Goal: Task Accomplishment & Management: Use online tool/utility

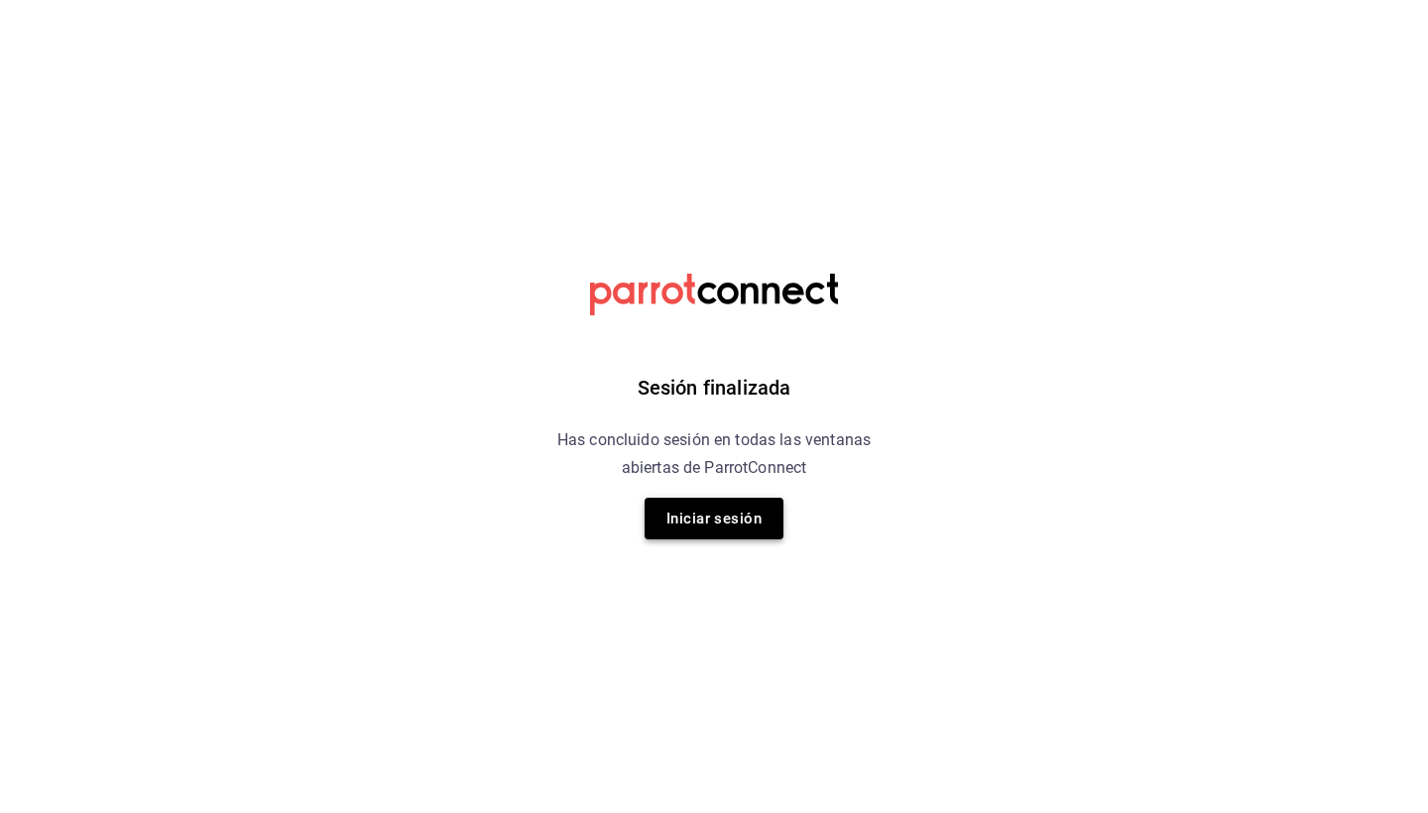
click at [714, 528] on button "Iniciar sesión" at bounding box center [714, 519] width 139 height 42
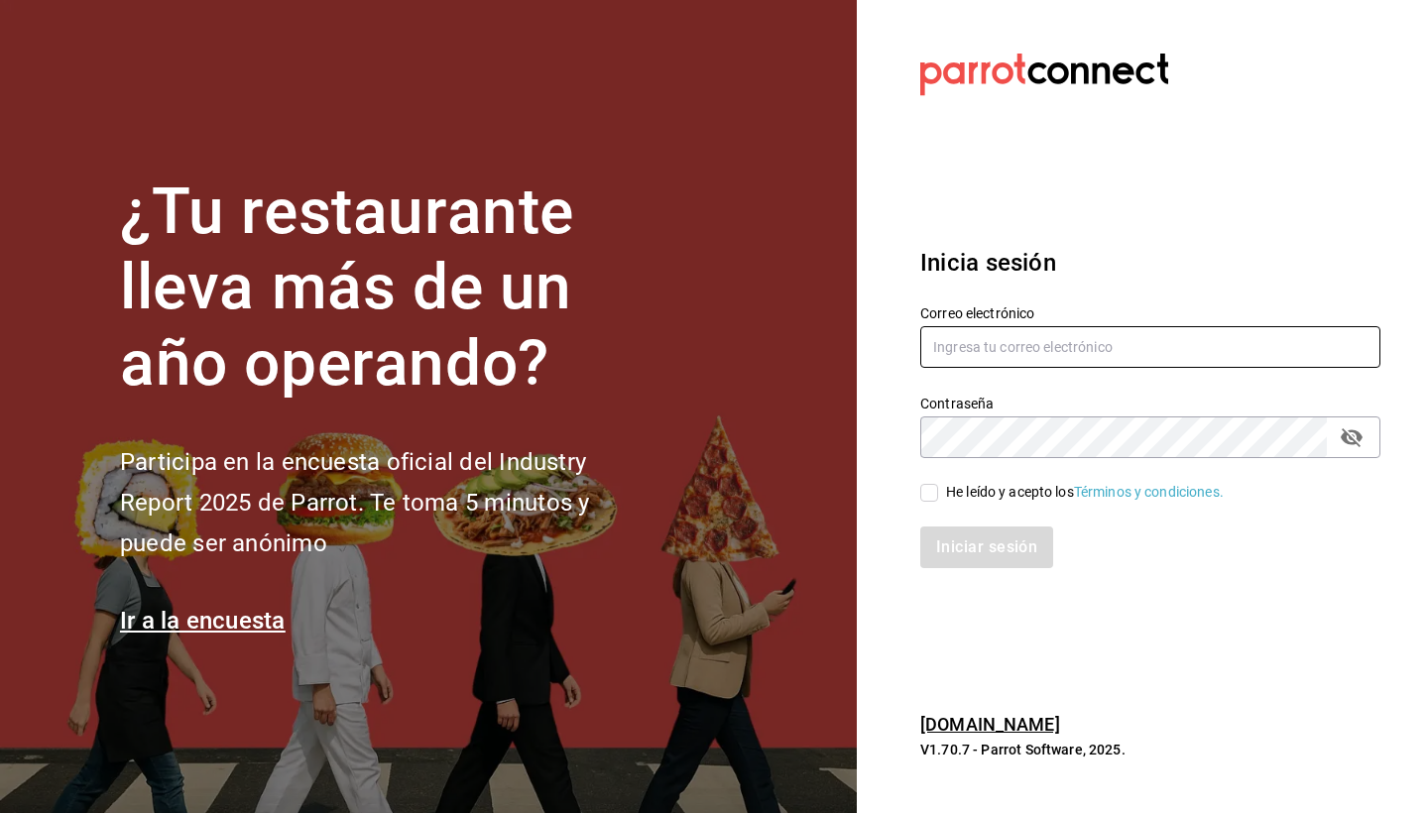
type input "mario.nino@grupocosteno.com"
click at [929, 501] on input "He leído y acepto los Términos y condiciones." at bounding box center [929, 493] width 18 height 18
checkbox input "true"
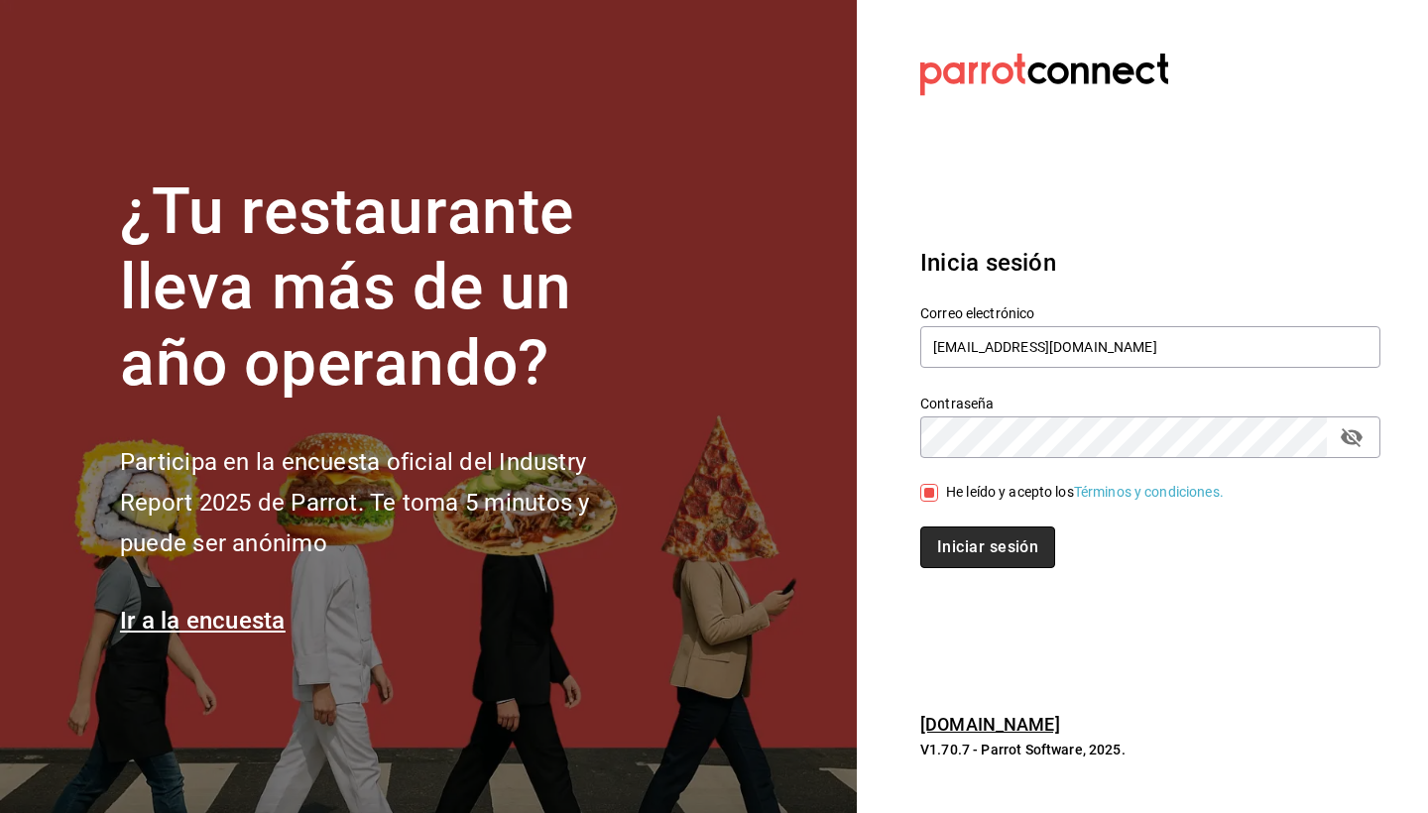
click at [955, 534] on button "Iniciar sesión" at bounding box center [987, 548] width 135 height 42
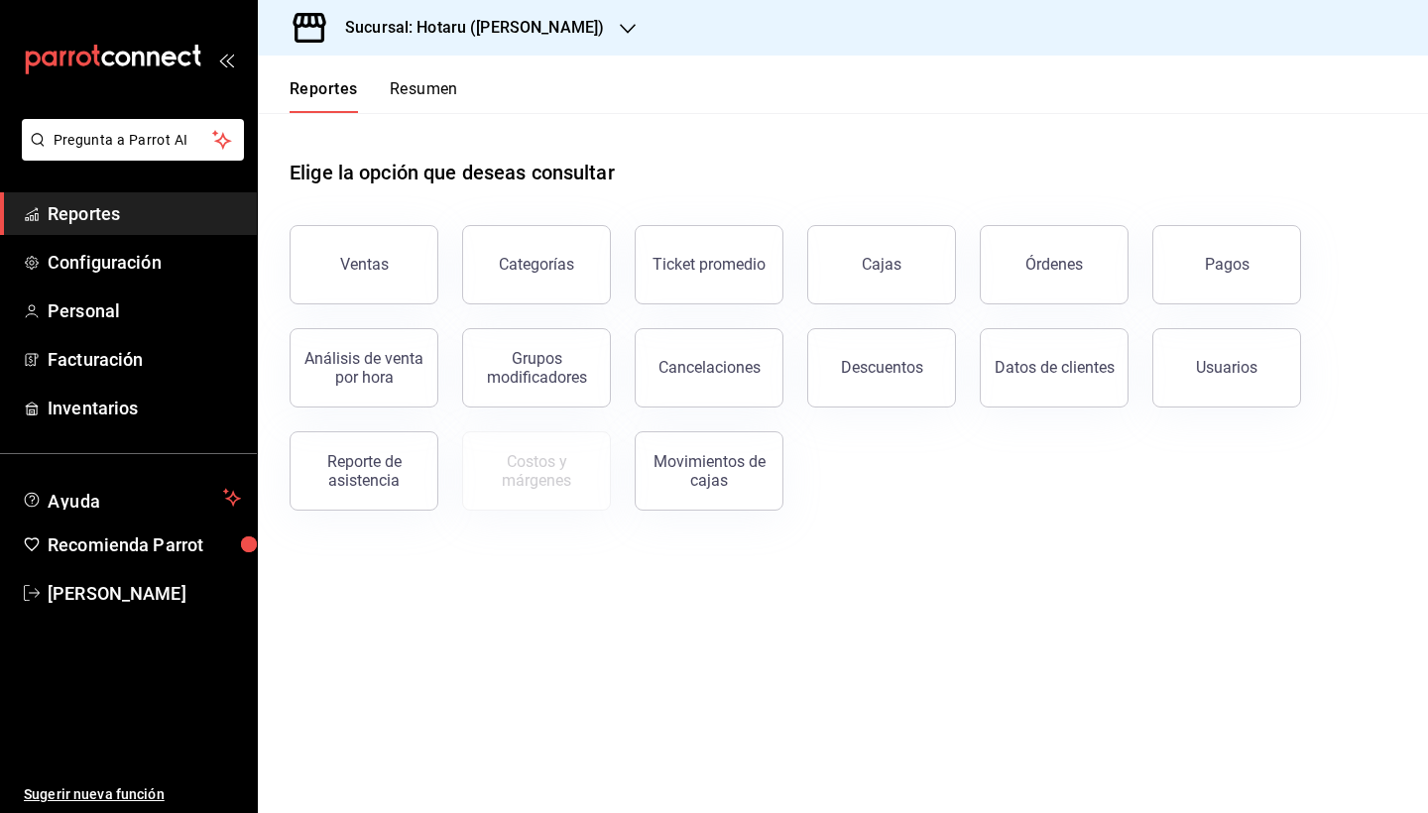
click at [620, 27] on icon "button" at bounding box center [628, 29] width 16 height 16
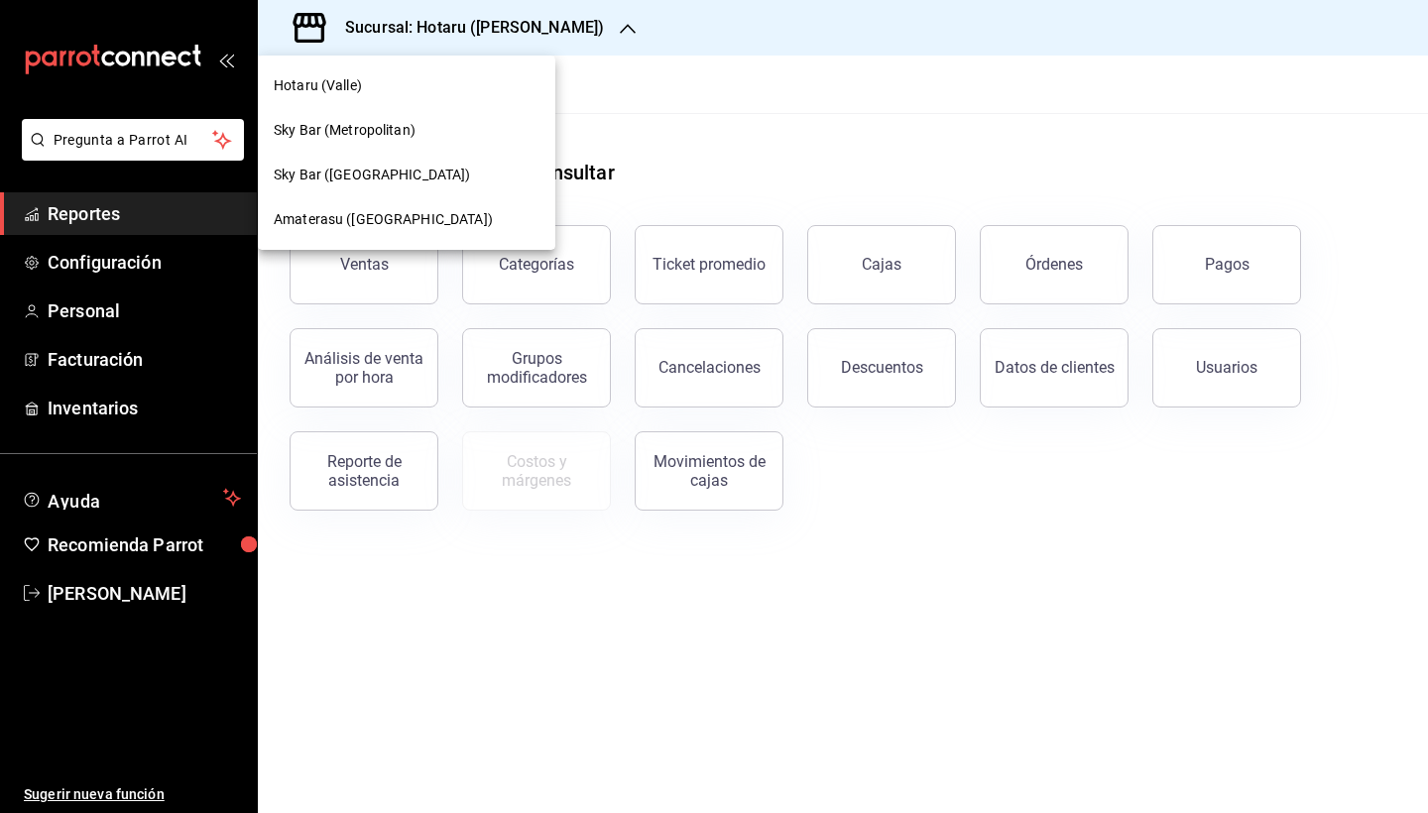
click at [409, 206] on div "Amaterasu ([GEOGRAPHIC_DATA])" at bounding box center [407, 219] width 298 height 45
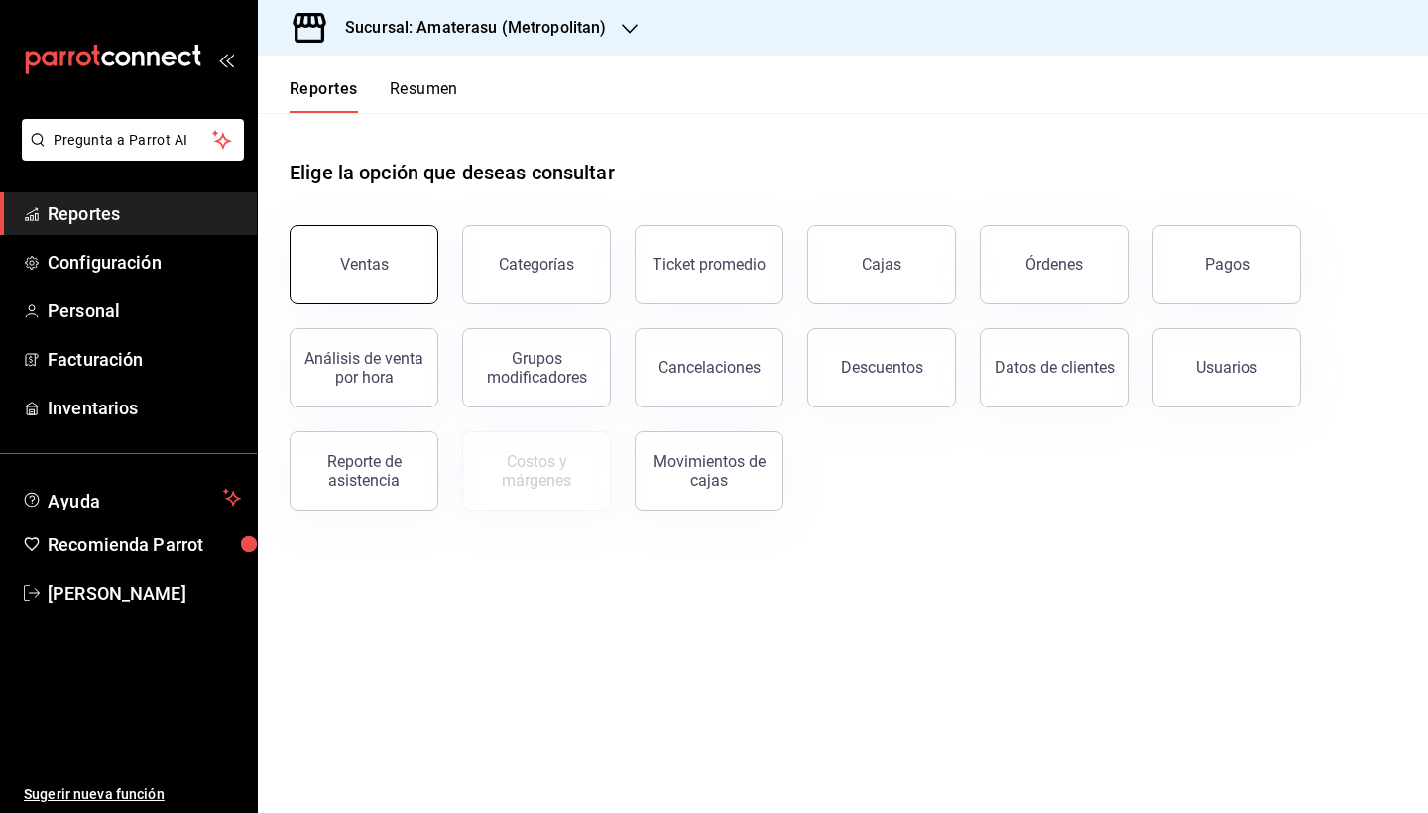
click at [402, 260] on button "Ventas" at bounding box center [364, 264] width 149 height 79
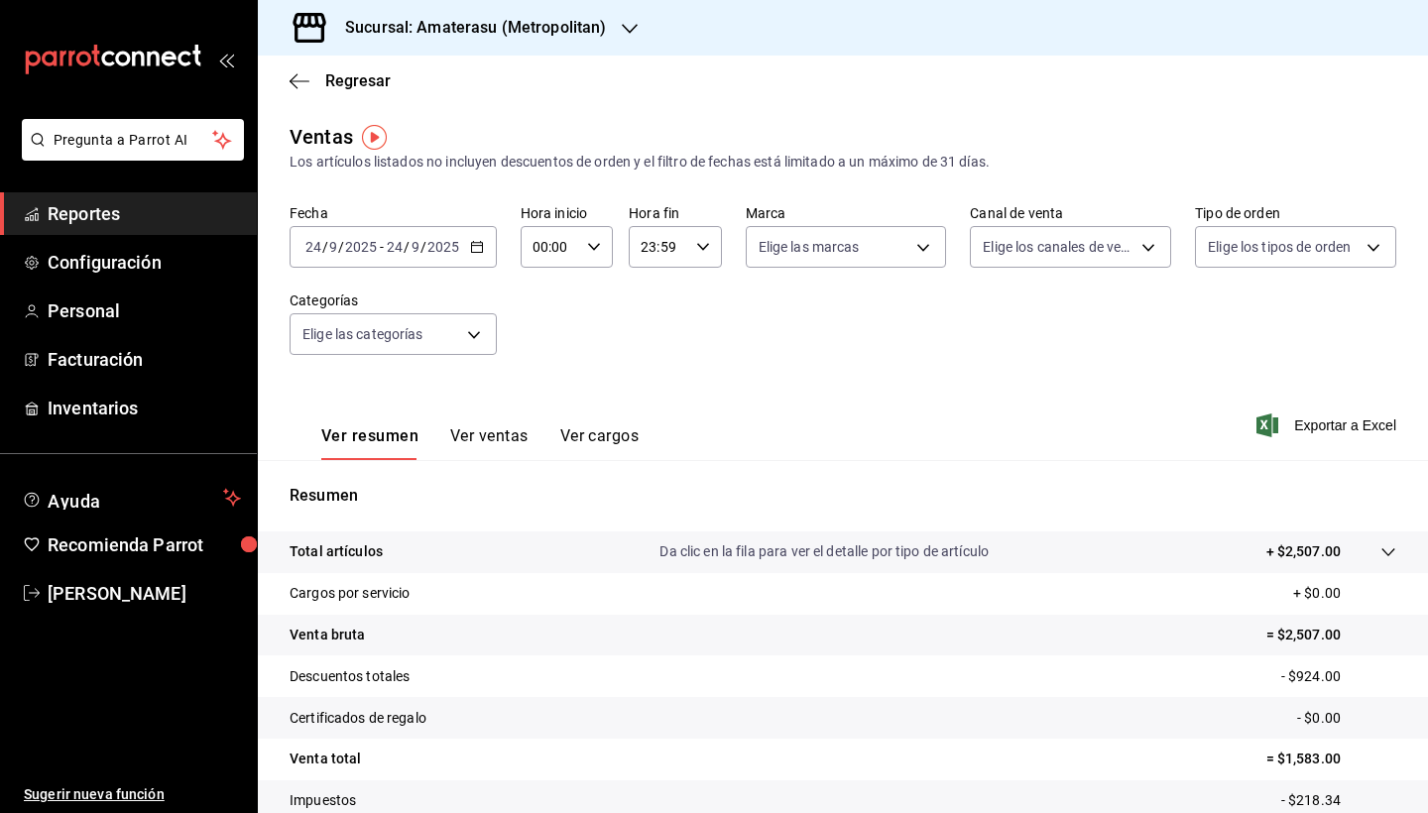
click at [473, 245] on icon "button" at bounding box center [477, 247] width 14 height 14
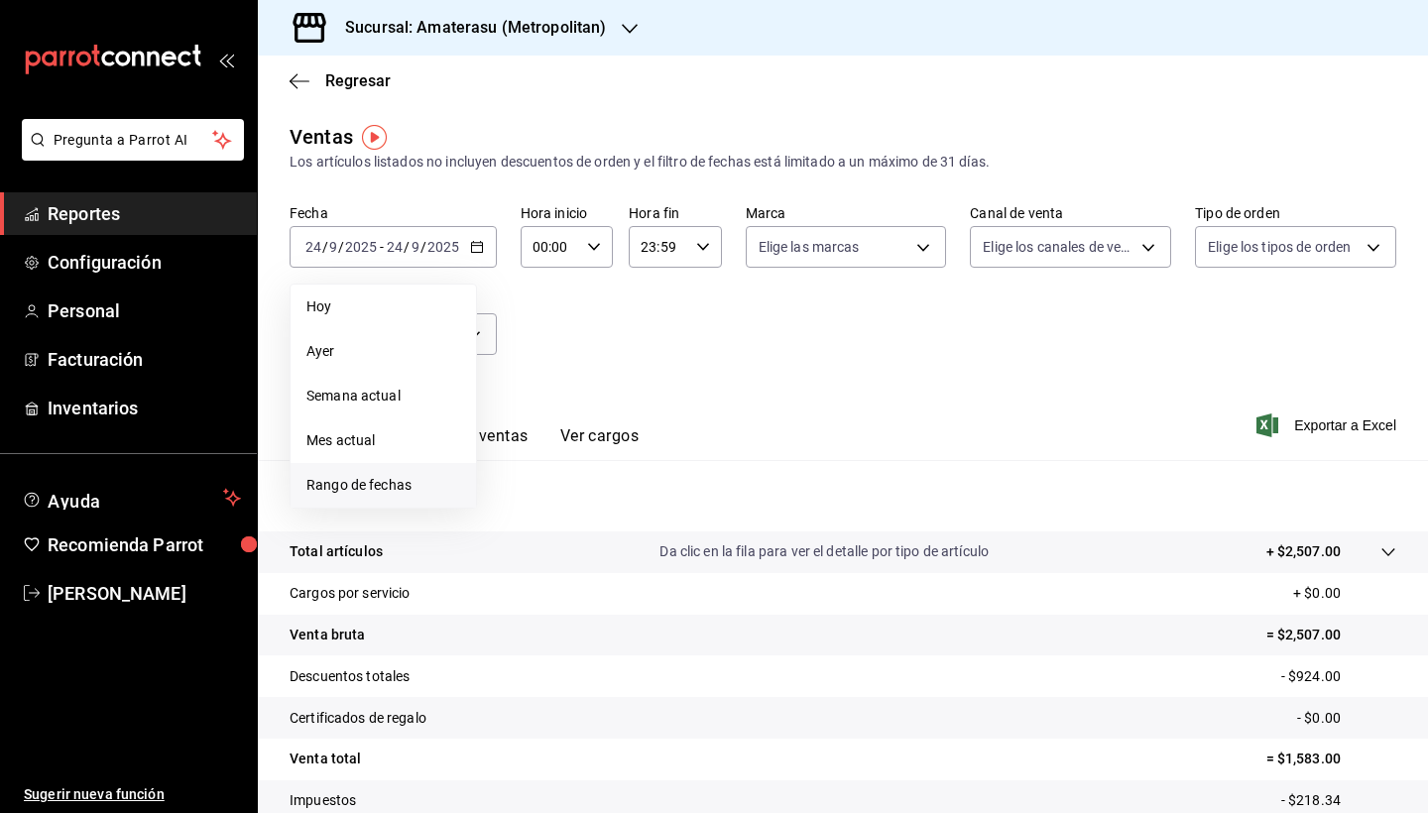
click at [395, 484] on span "Rango de fechas" at bounding box center [383, 485] width 154 height 21
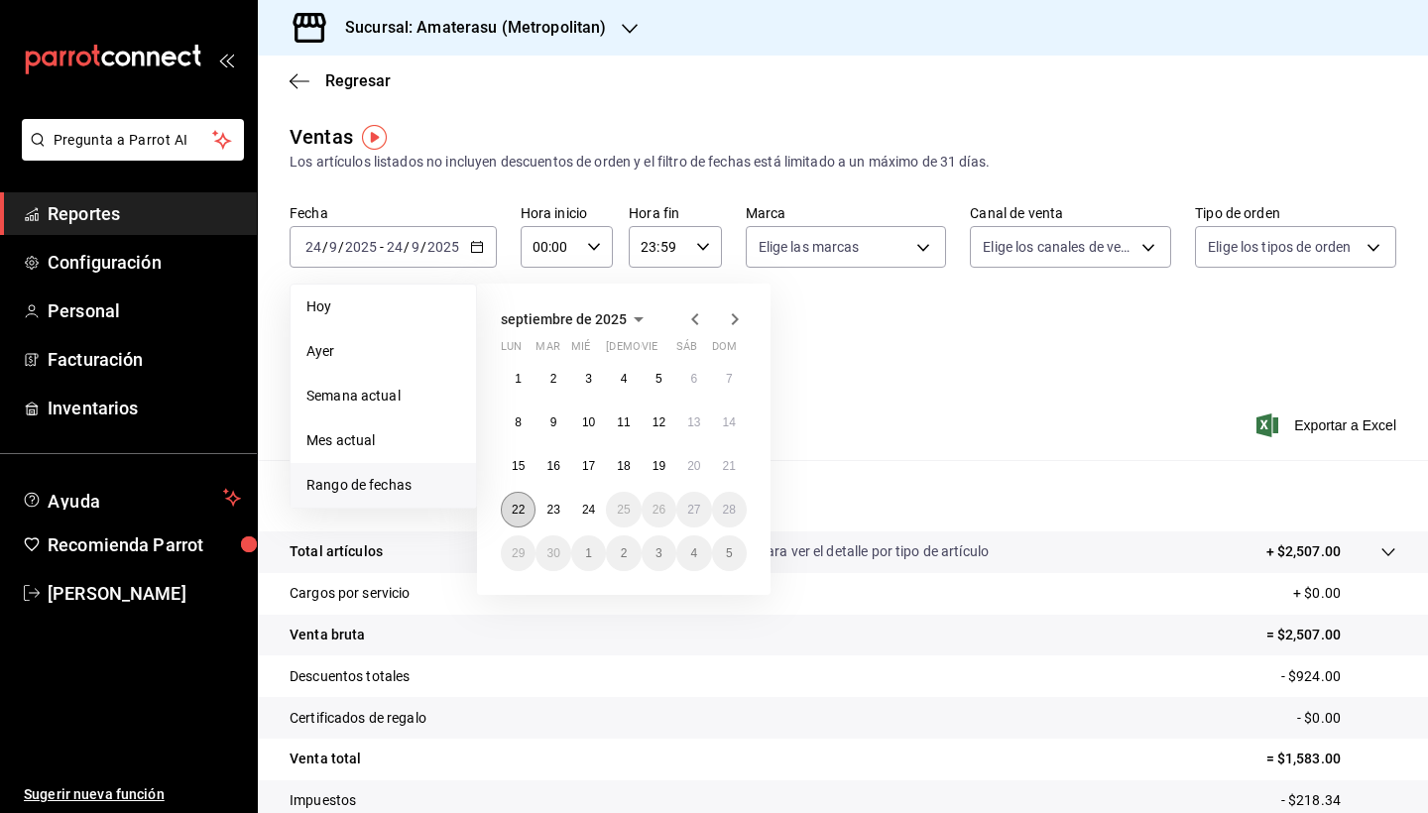
click at [516, 509] on abbr "22" at bounding box center [518, 510] width 13 height 14
click at [585, 513] on abbr "24" at bounding box center [588, 510] width 13 height 14
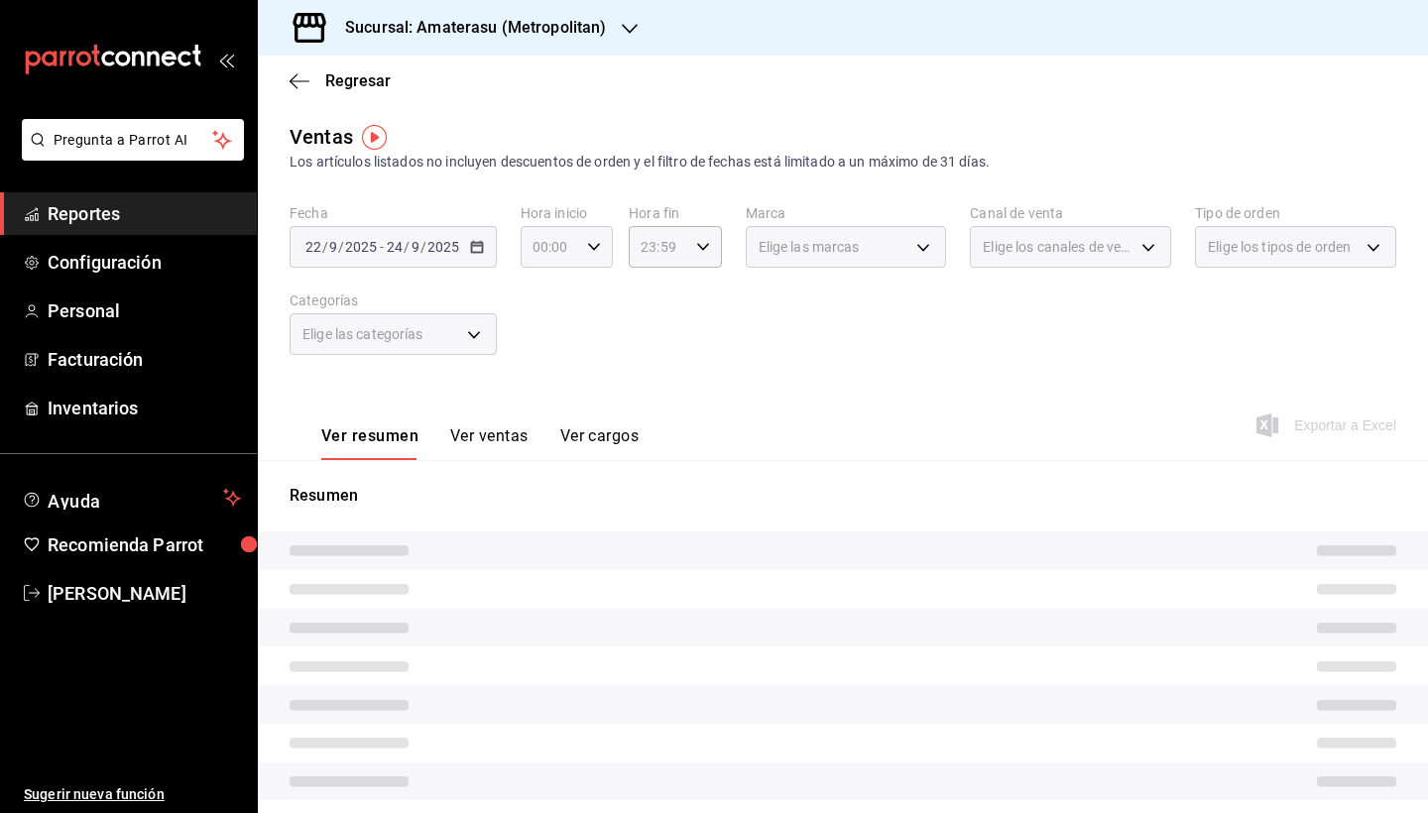
click at [595, 241] on icon "button" at bounding box center [594, 247] width 14 height 14
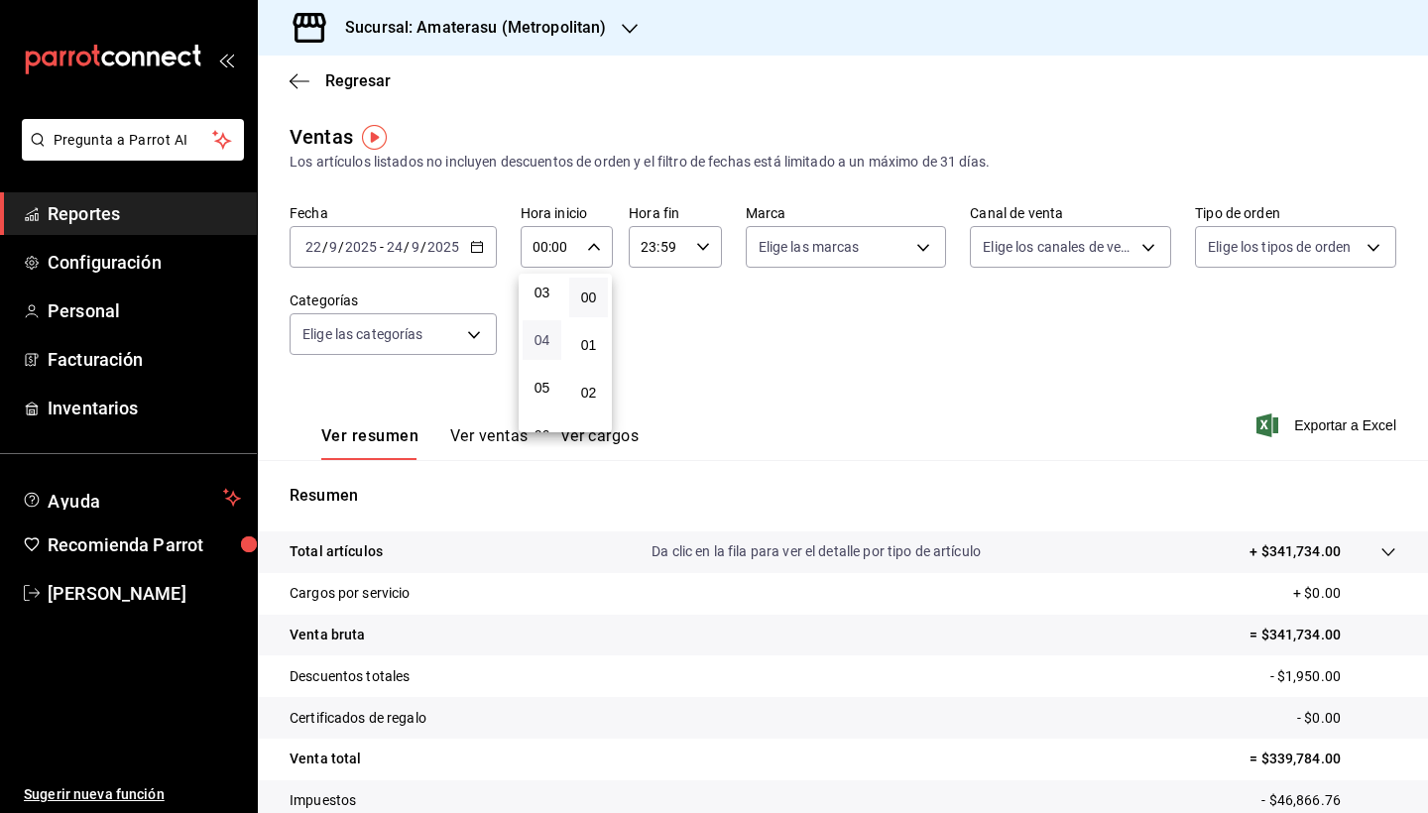
scroll to position [149, 0]
click at [540, 389] on span "05" at bounding box center [542, 387] width 15 height 16
type input "05:00"
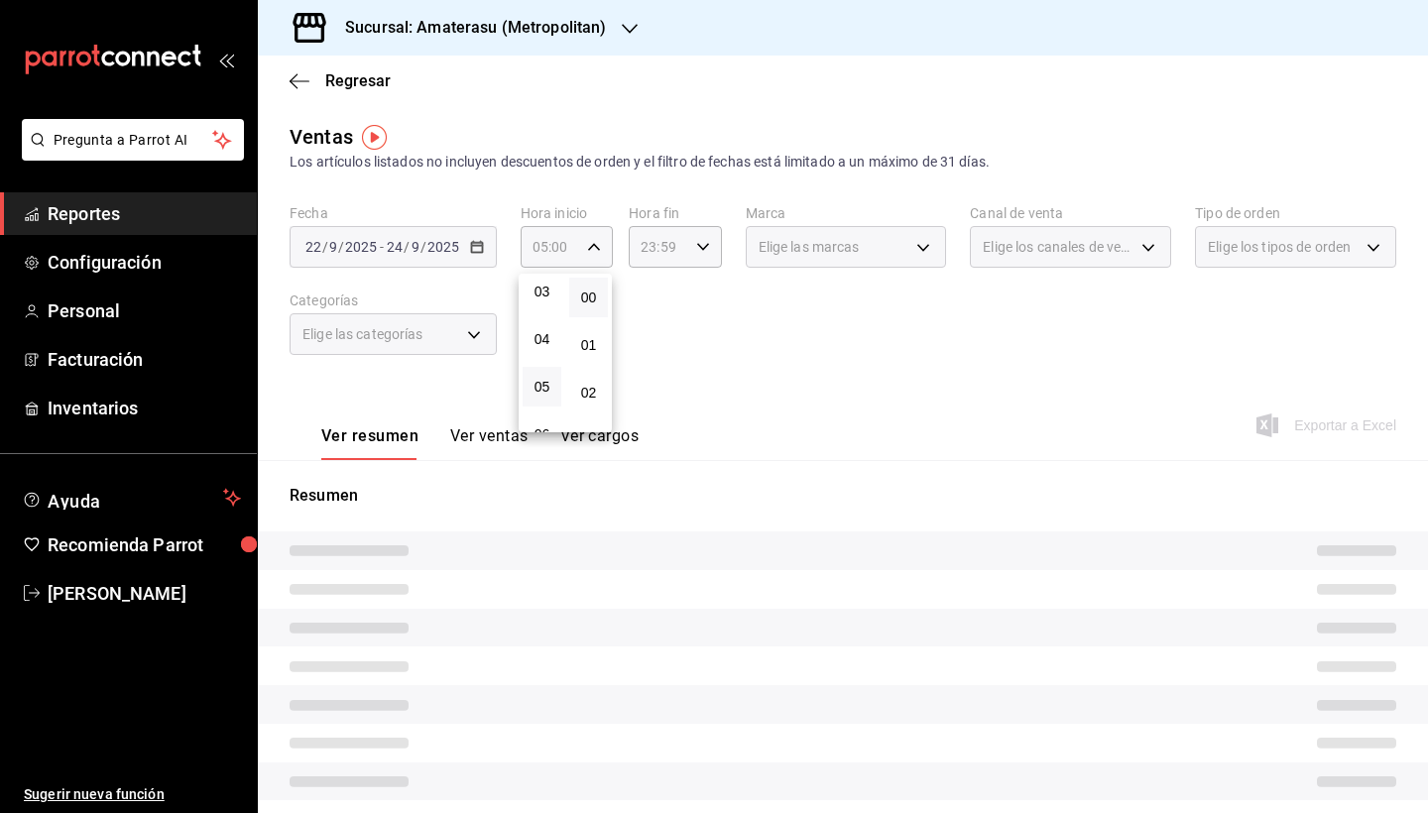
click at [711, 240] on div at bounding box center [714, 406] width 1428 height 813
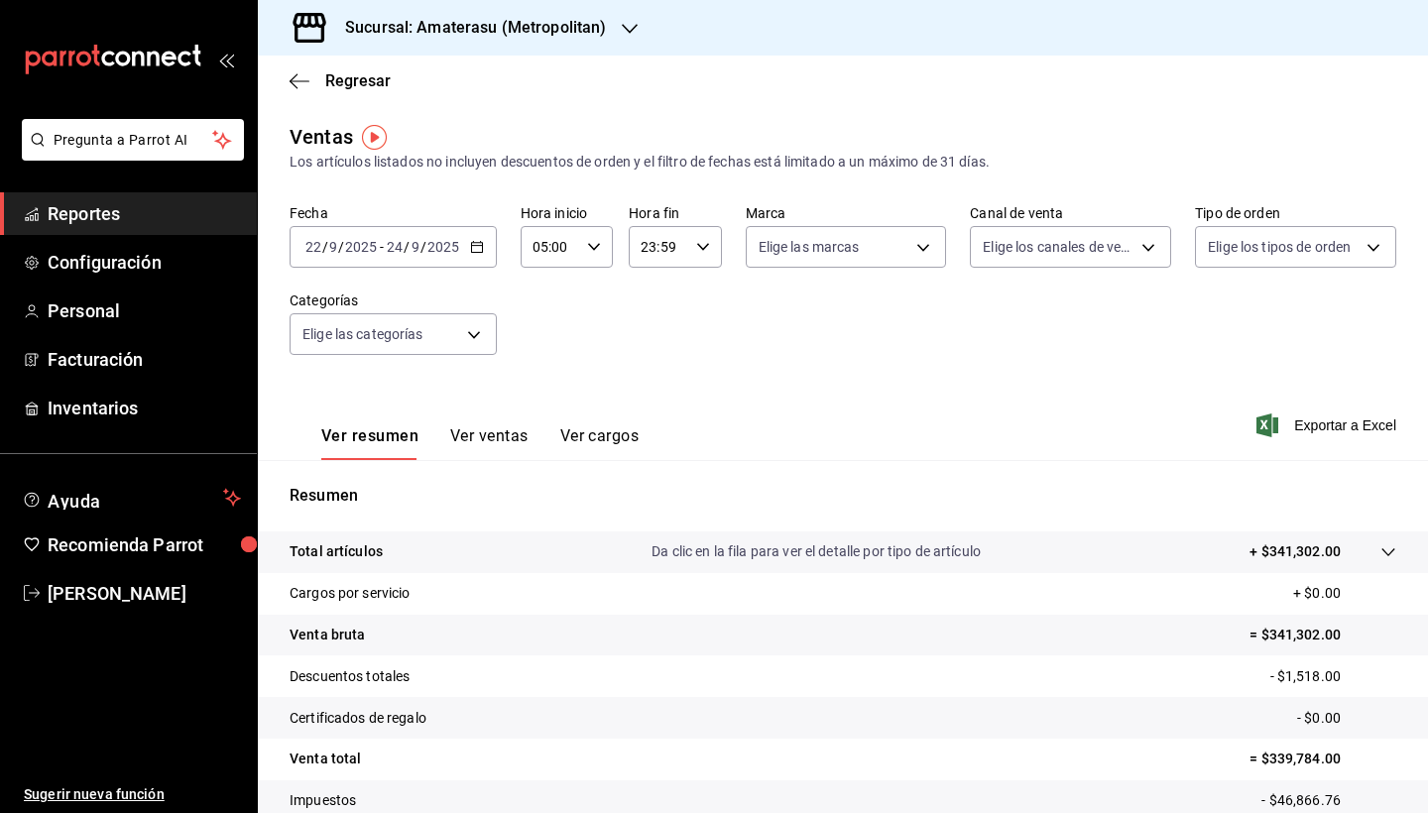
click at [700, 247] on \(Stroke\) "button" at bounding box center [702, 246] width 12 height 7
click at [656, 293] on span "05" at bounding box center [651, 287] width 15 height 16
click at [699, 303] on span "00" at bounding box center [697, 298] width 15 height 16
type input "05:00"
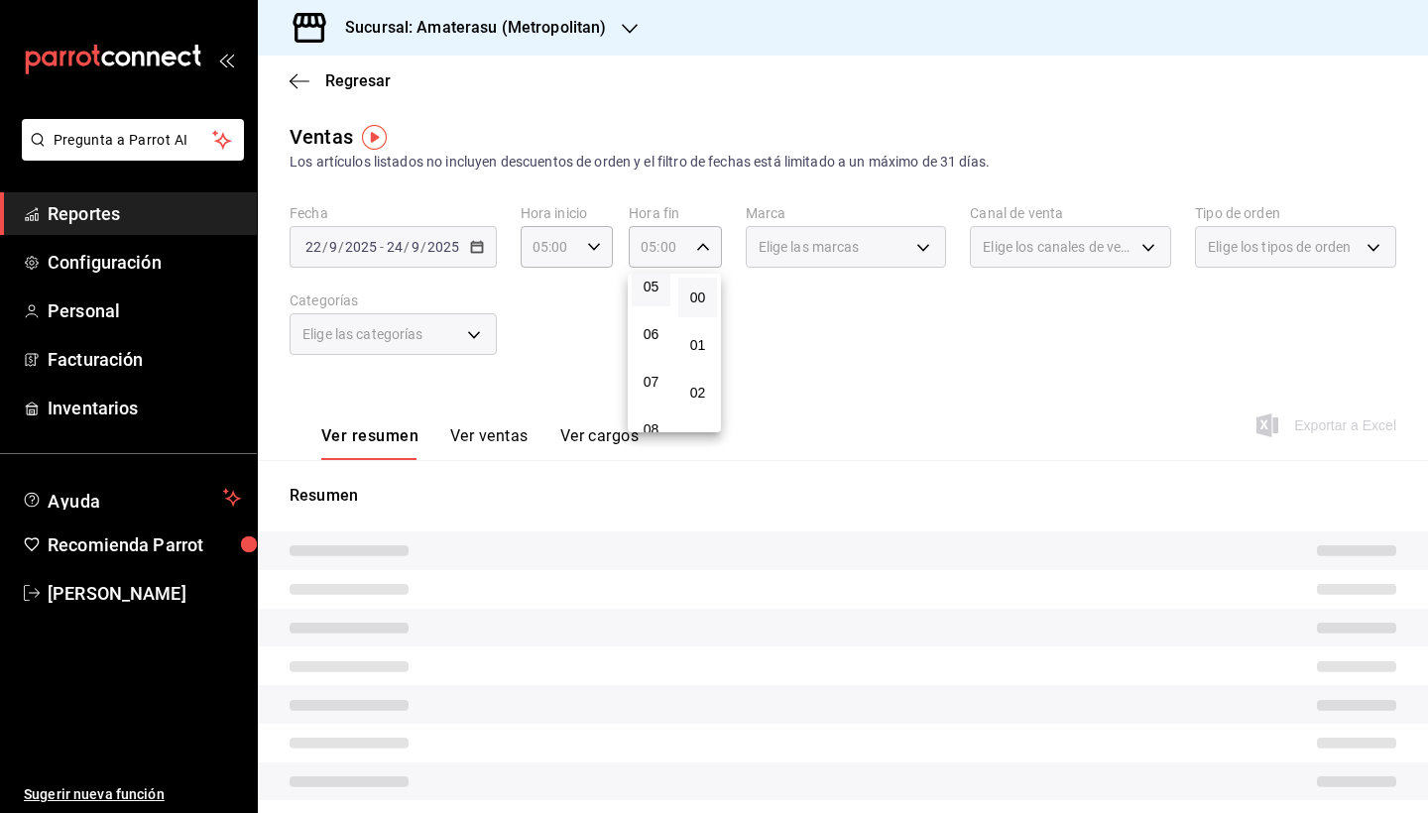
click at [800, 341] on div at bounding box center [714, 406] width 1428 height 813
click at [923, 253] on body "Pregunta a Parrot AI Reportes Configuración Personal Facturación Inventarios Ay…" at bounding box center [714, 406] width 1428 height 813
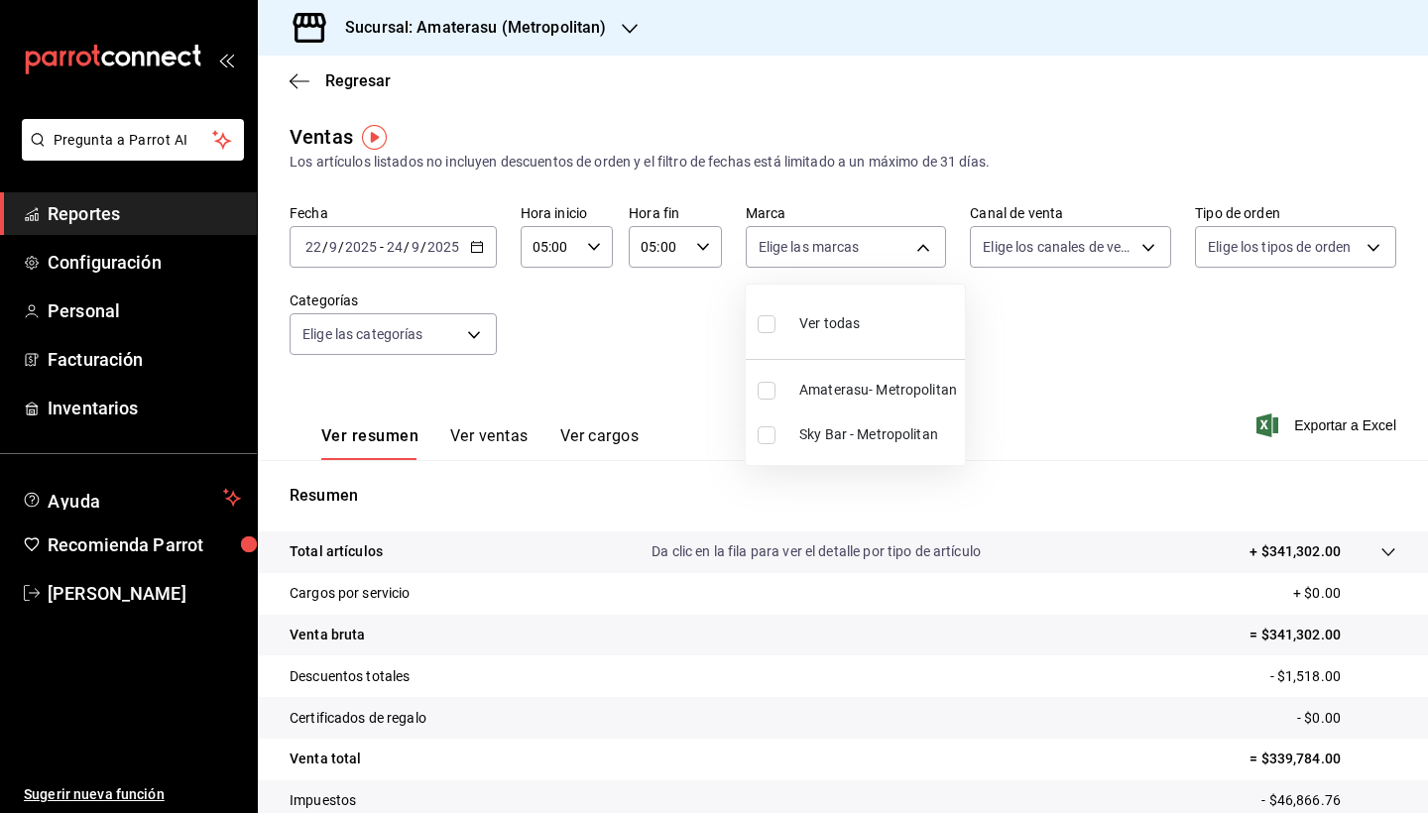
click at [773, 437] on input "checkbox" at bounding box center [767, 435] width 18 height 18
checkbox input "true"
type input "f3afaab8-8c3d-4e49-a299-af9bdf6027b2"
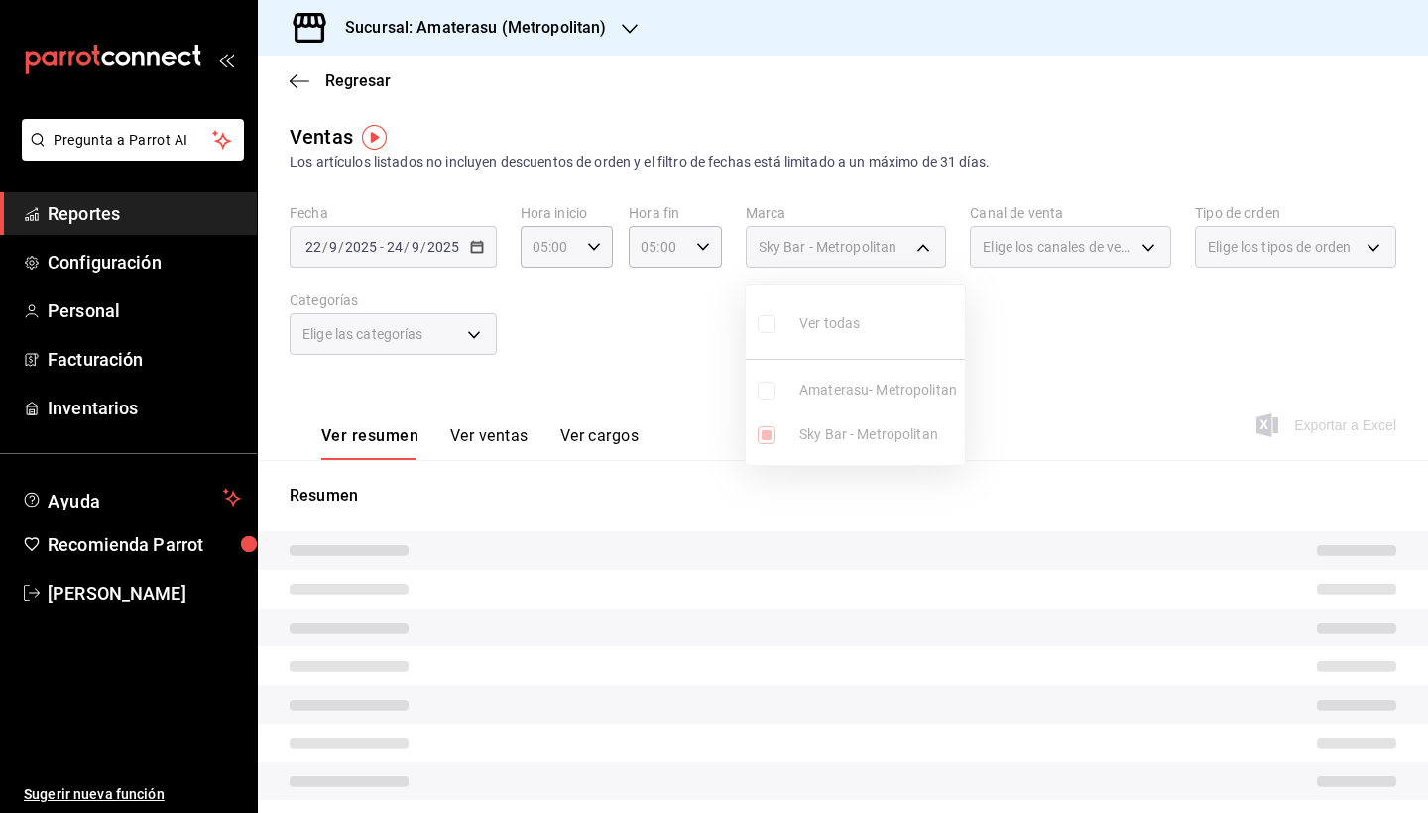
click at [969, 546] on div at bounding box center [714, 406] width 1428 height 813
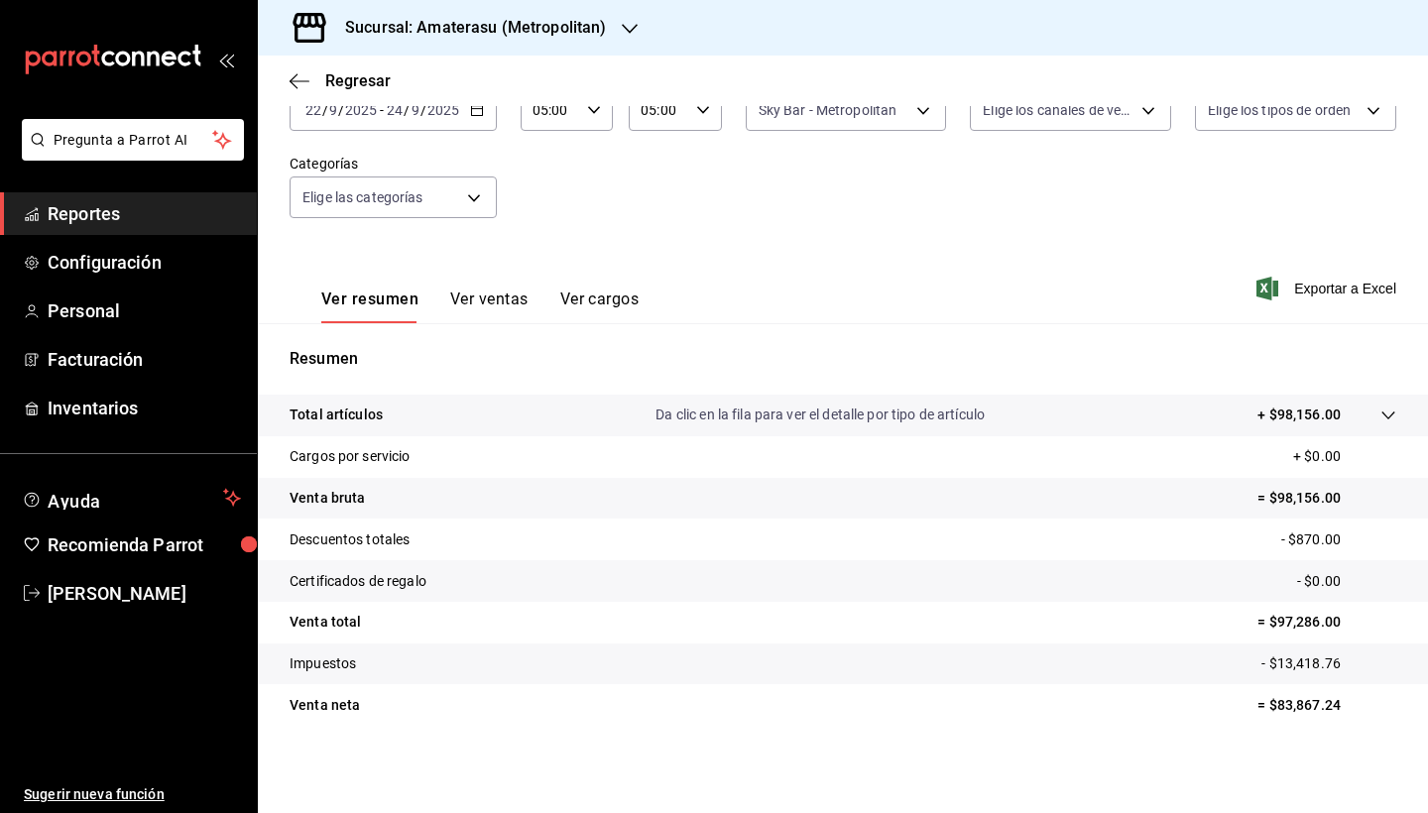
scroll to position [137, 0]
drag, startPoint x: 1280, startPoint y: 709, endPoint x: 1342, endPoint y: 710, distance: 61.5
click at [1342, 710] on p "= $83,867.24" at bounding box center [1327, 705] width 139 height 21
copy p "83,867.24"
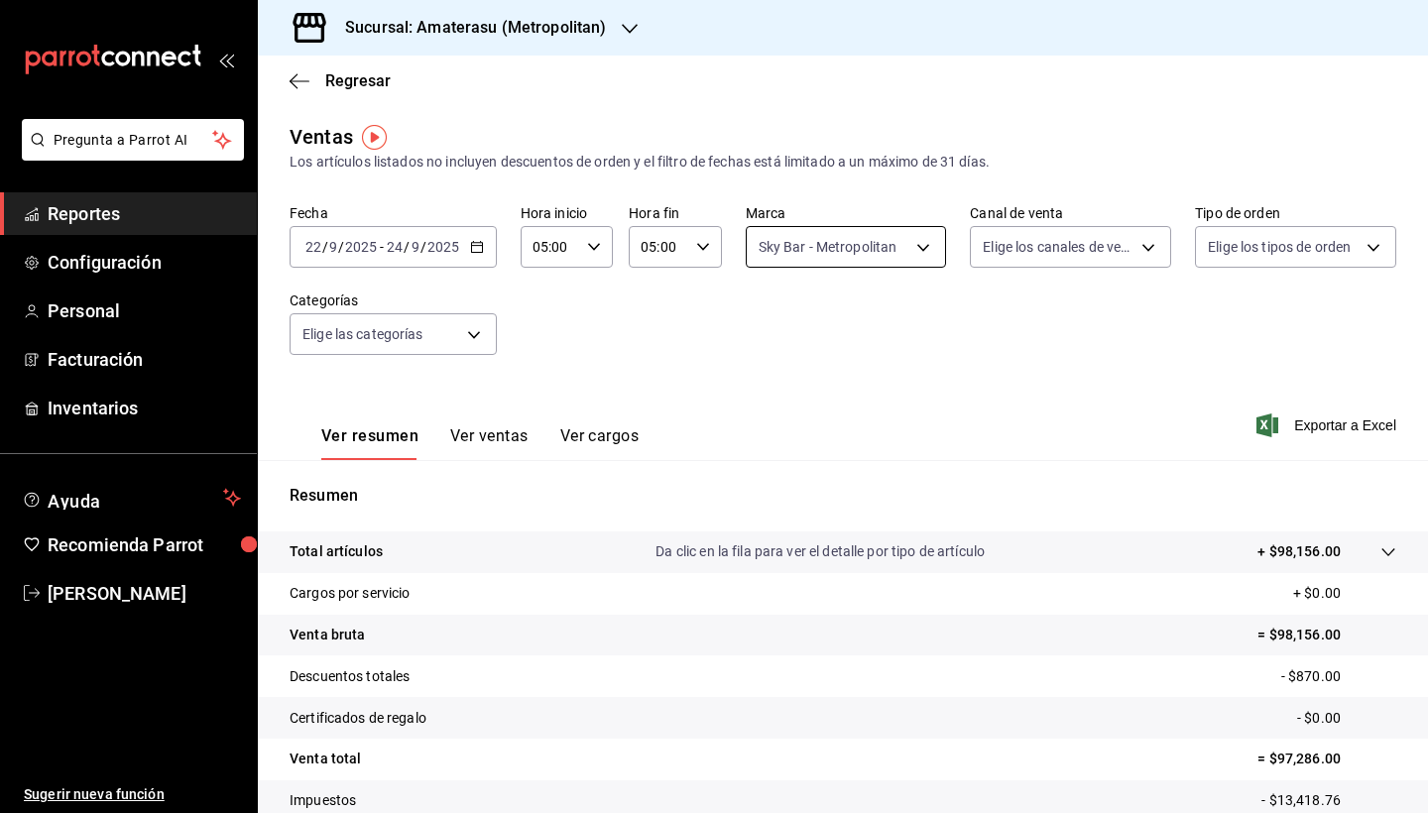
click at [912, 252] on body "Pregunta a Parrot AI Reportes Configuración Personal Facturación Inventarios Ay…" at bounding box center [714, 406] width 1428 height 813
click at [764, 392] on input "checkbox" at bounding box center [763, 391] width 18 height 18
checkbox input "true"
type input "f3afaab8-8c3d-4e49-a299-af9bdf6027b2,e4cd7fcb-d45b-43ae-a99f-ad4ccfcd9032"
checkbox input "true"
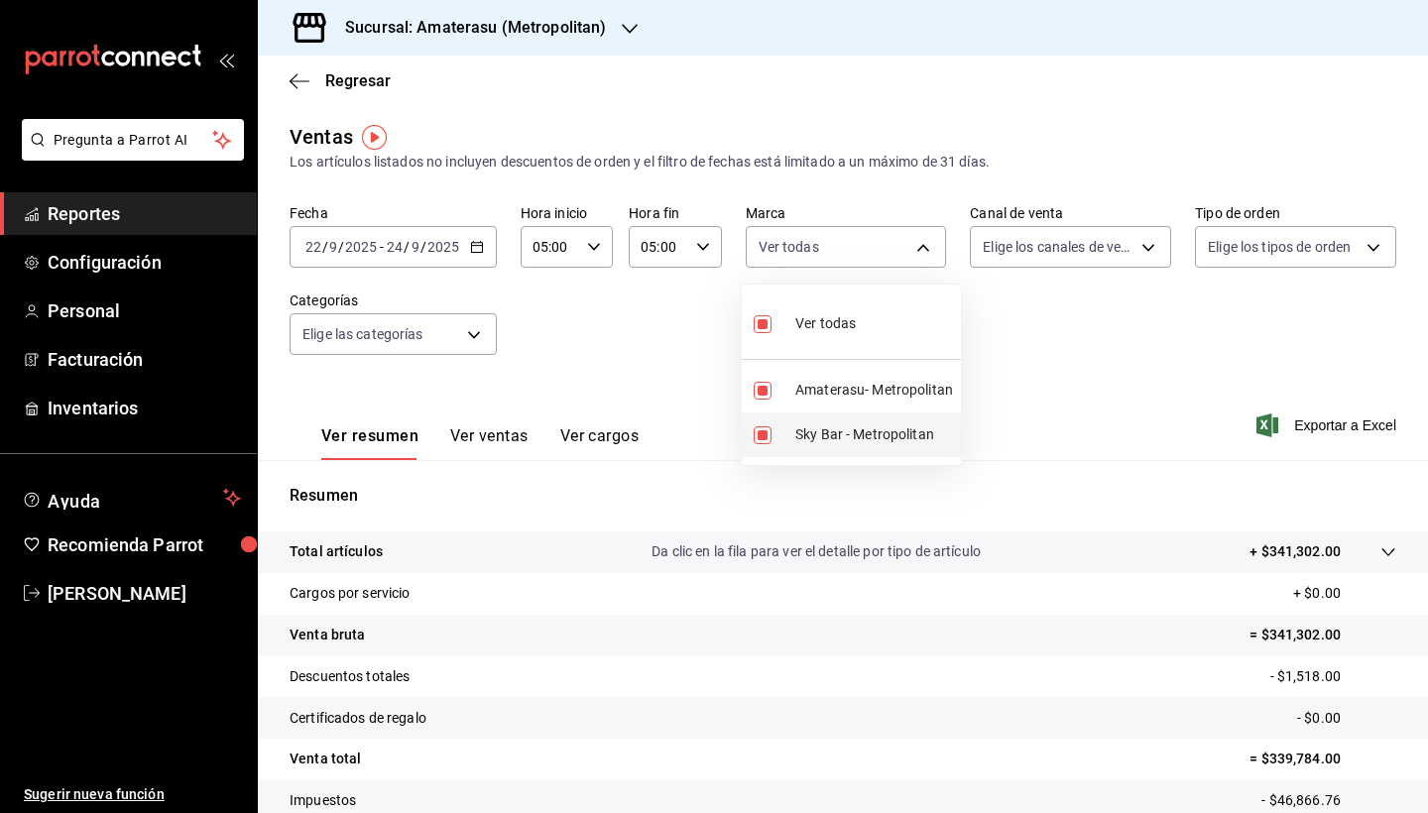
click at [761, 432] on input "checkbox" at bounding box center [763, 435] width 18 height 18
checkbox input "false"
type input "e4cd7fcb-d45b-43ae-a99f-ad4ccfcd9032"
checkbox input "false"
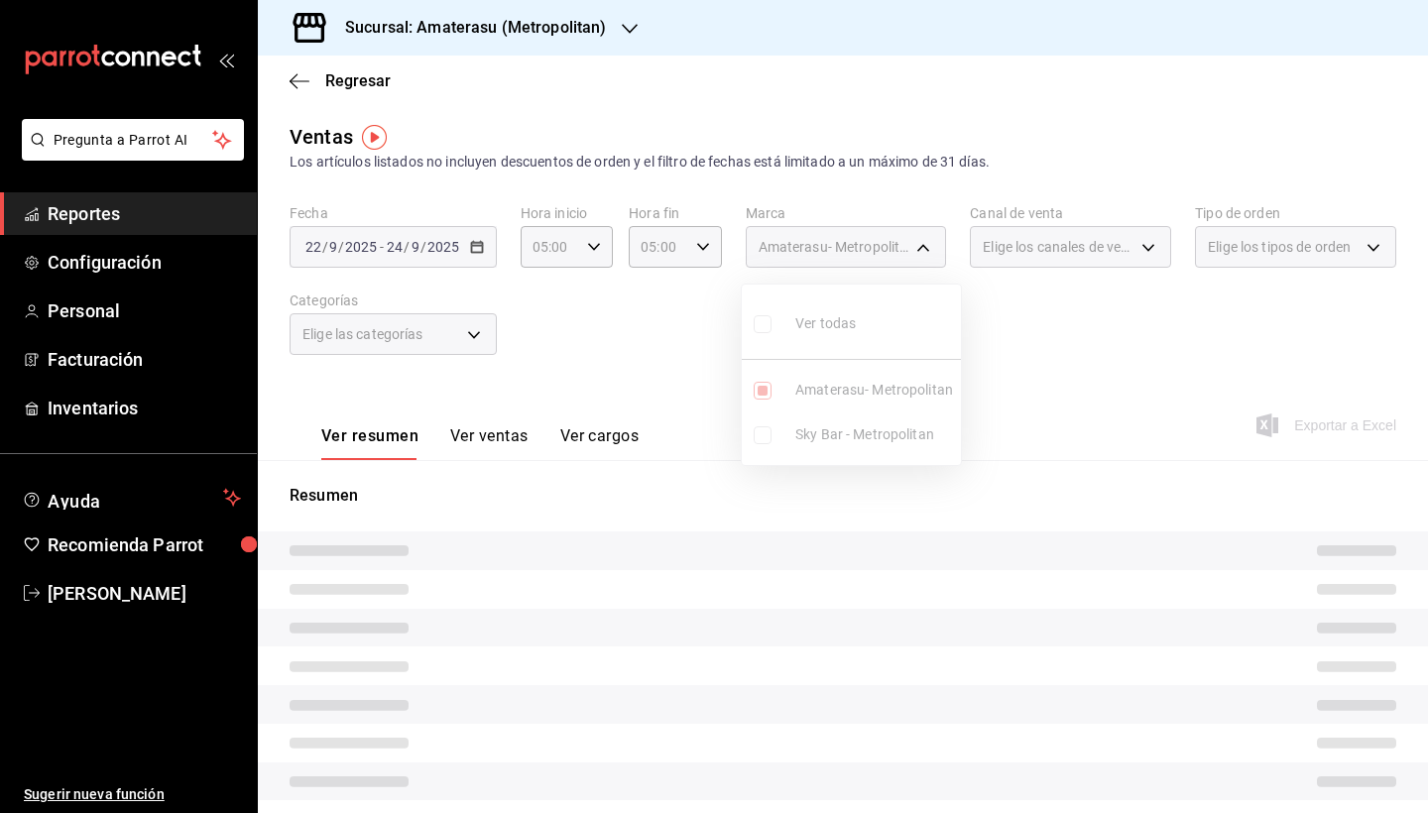
click at [918, 505] on div at bounding box center [714, 406] width 1428 height 813
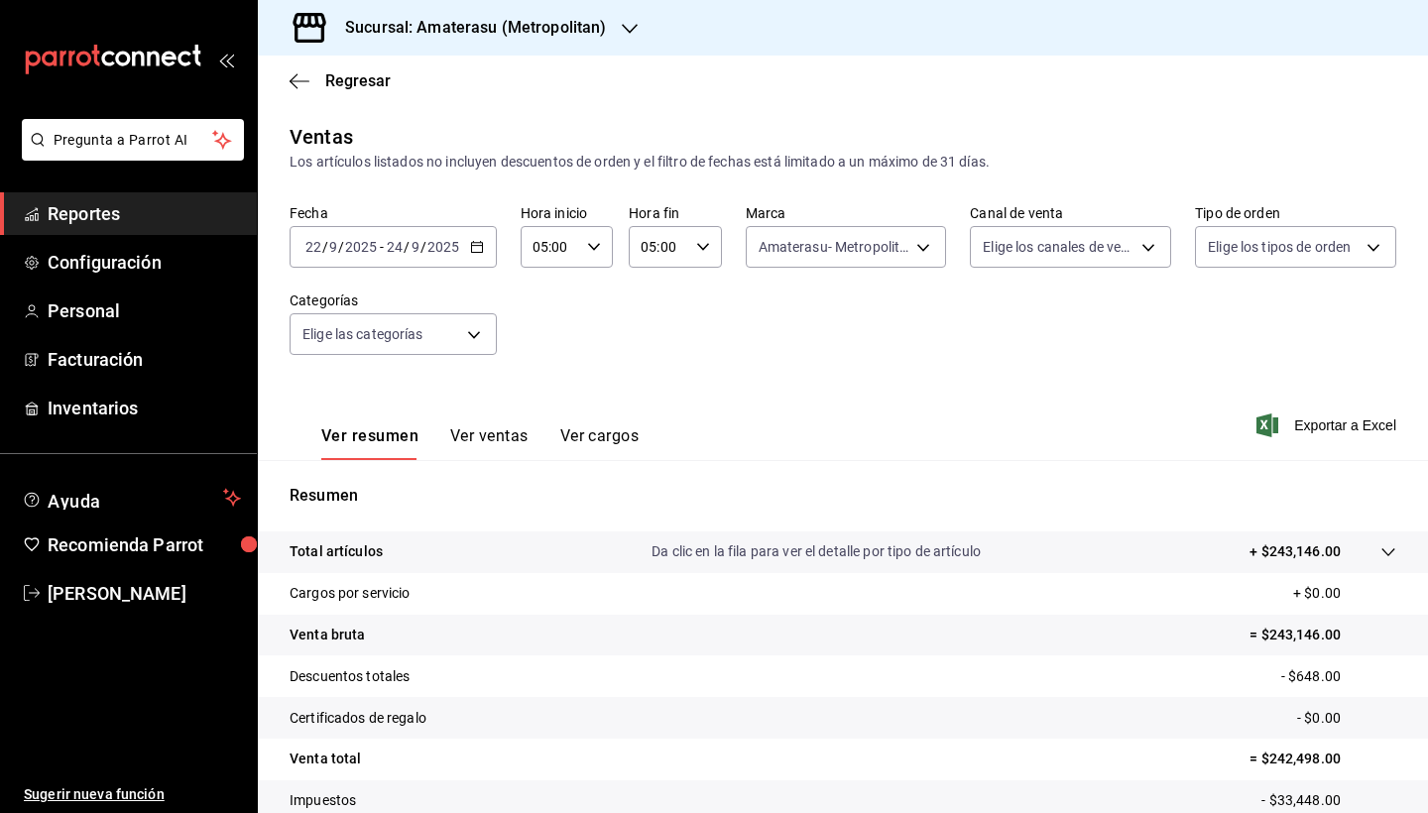
scroll to position [137, 0]
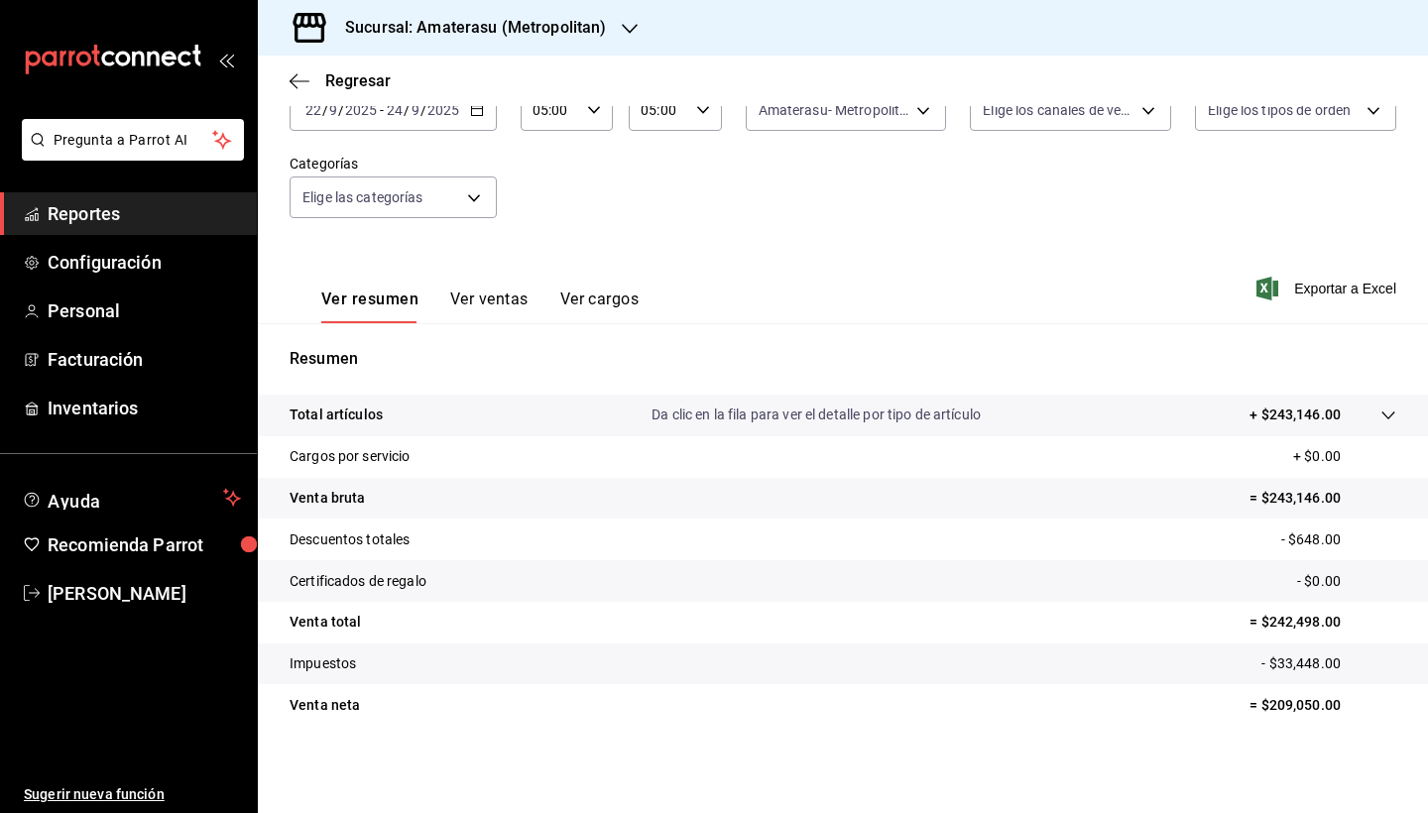
click at [1252, 703] on p "= $209,050.00" at bounding box center [1323, 705] width 147 height 21
drag, startPoint x: 1252, startPoint y: 703, endPoint x: 1278, endPoint y: 704, distance: 26.8
click at [1269, 704] on p "= $209,050.00" at bounding box center [1323, 705] width 147 height 21
click at [1308, 704] on p "= $209,050.00" at bounding box center [1323, 705] width 147 height 21
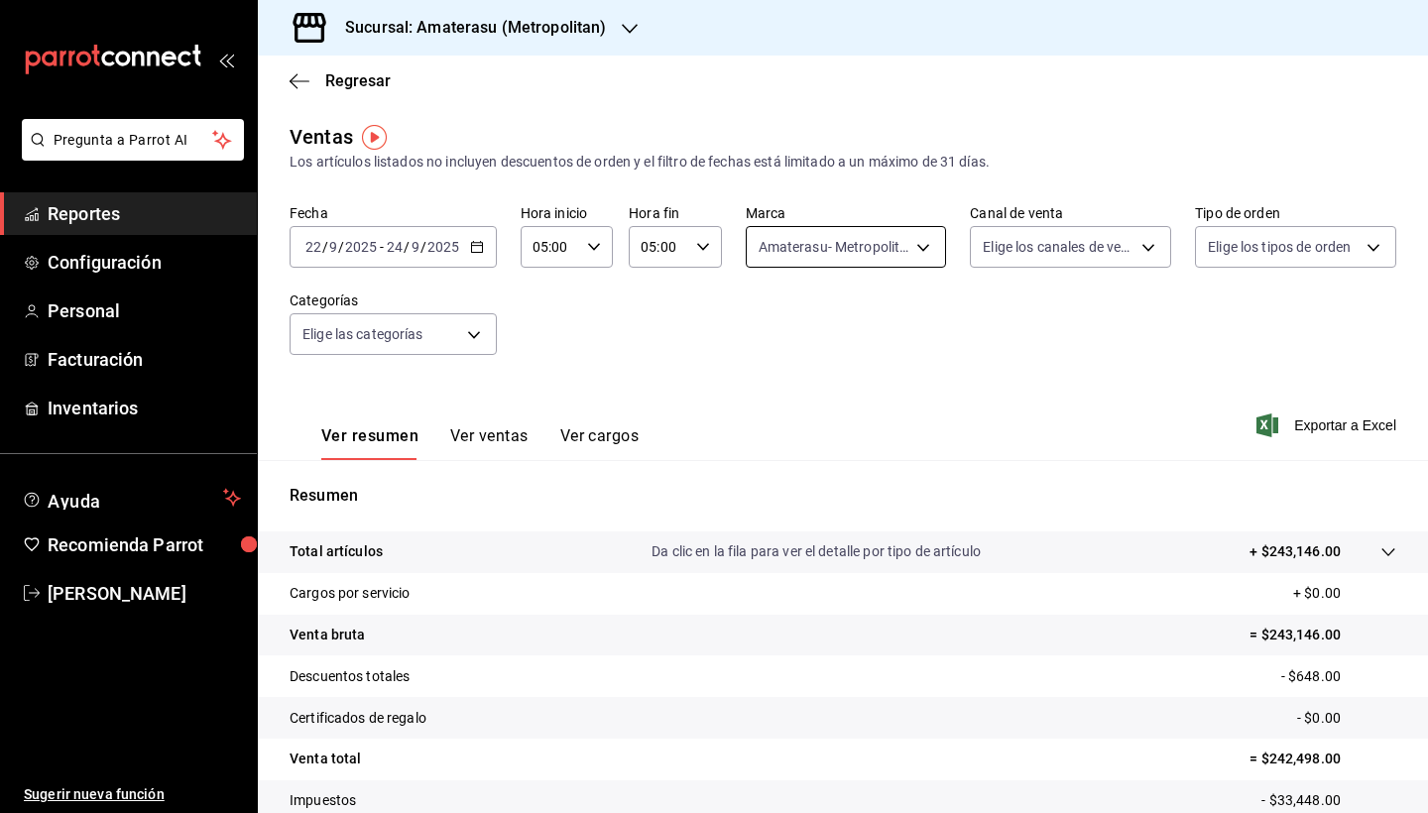
click at [922, 244] on body "Pregunta a Parrot AI Reportes Configuración Personal Facturación Inventarios Ay…" at bounding box center [714, 406] width 1428 height 813
click at [768, 329] on input "checkbox" at bounding box center [763, 324] width 18 height 18
checkbox input "true"
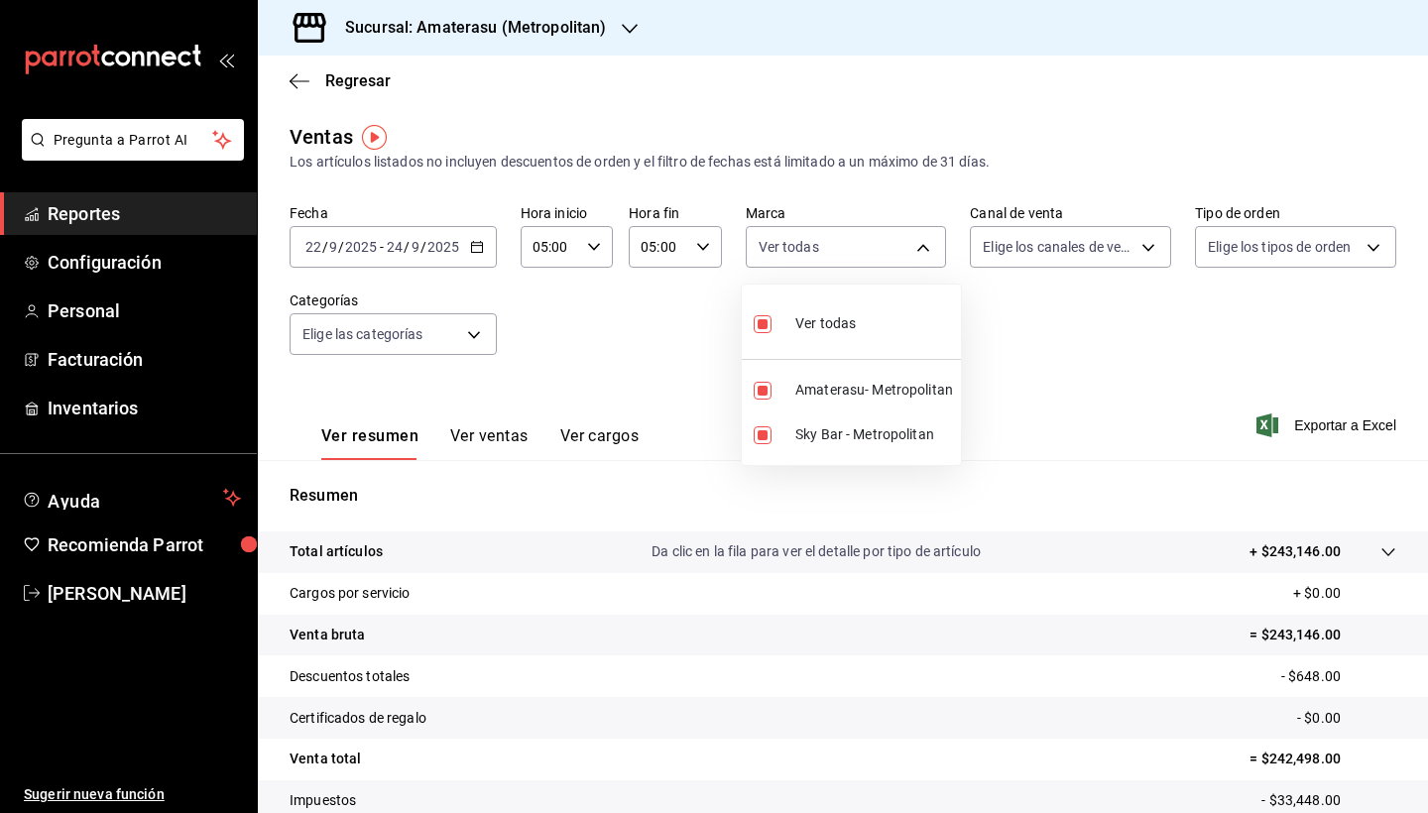
type input "e4cd7fcb-d45b-43ae-a99f-ad4ccfcd9032,f3afaab8-8c3d-4e49-a299-af9bdf6027b2"
checkbox input "true"
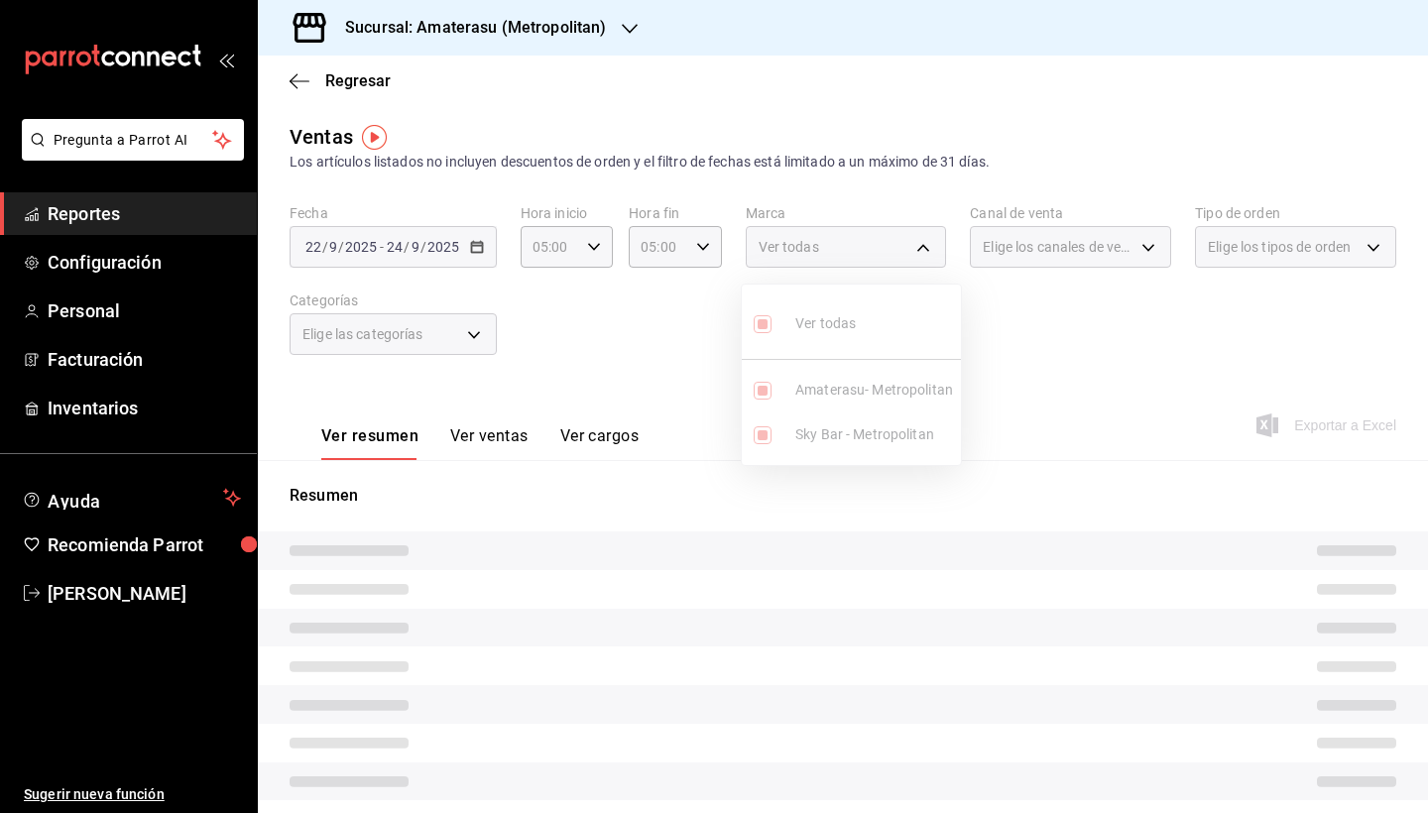
click at [1049, 521] on div at bounding box center [714, 406] width 1428 height 813
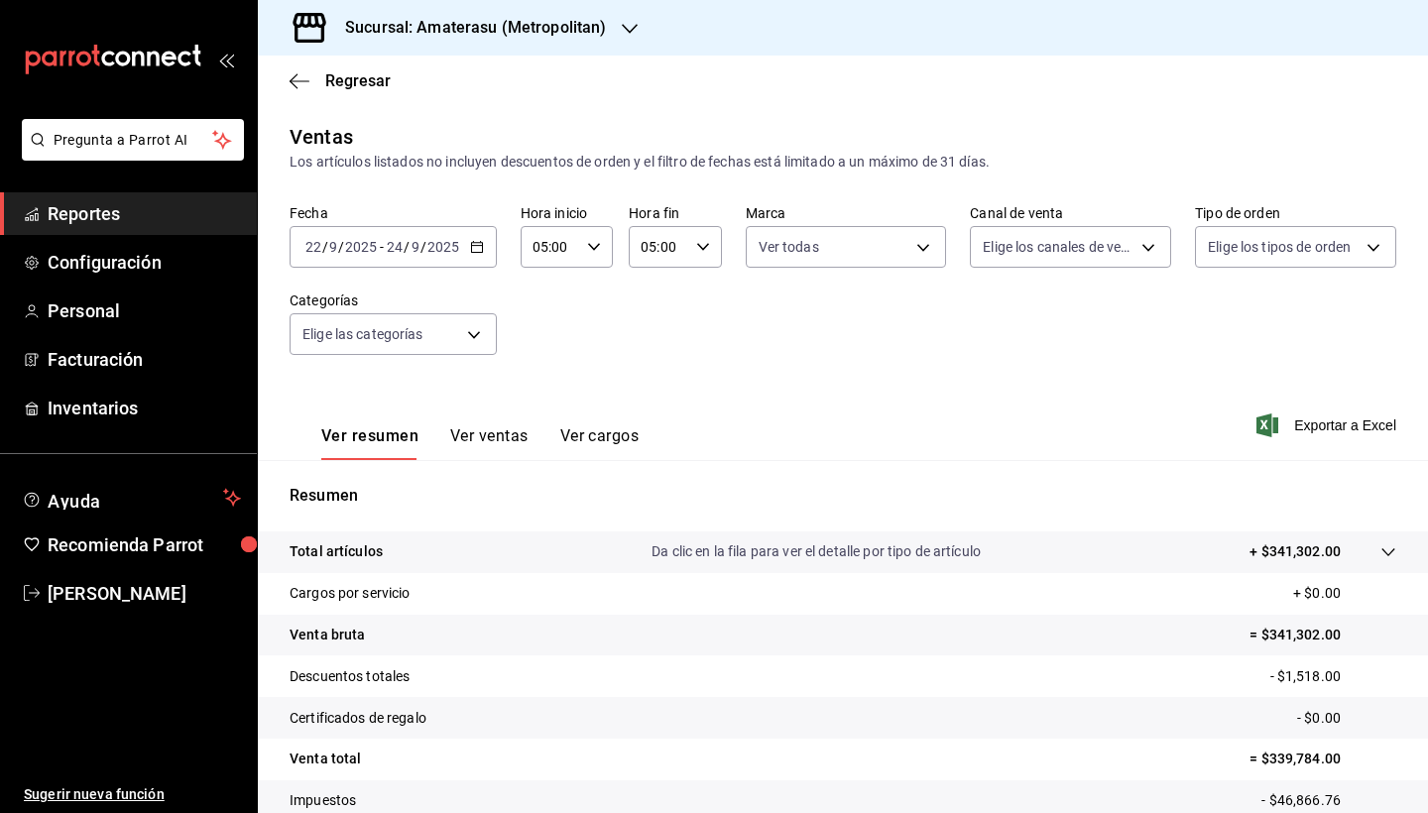
scroll to position [137, 0]
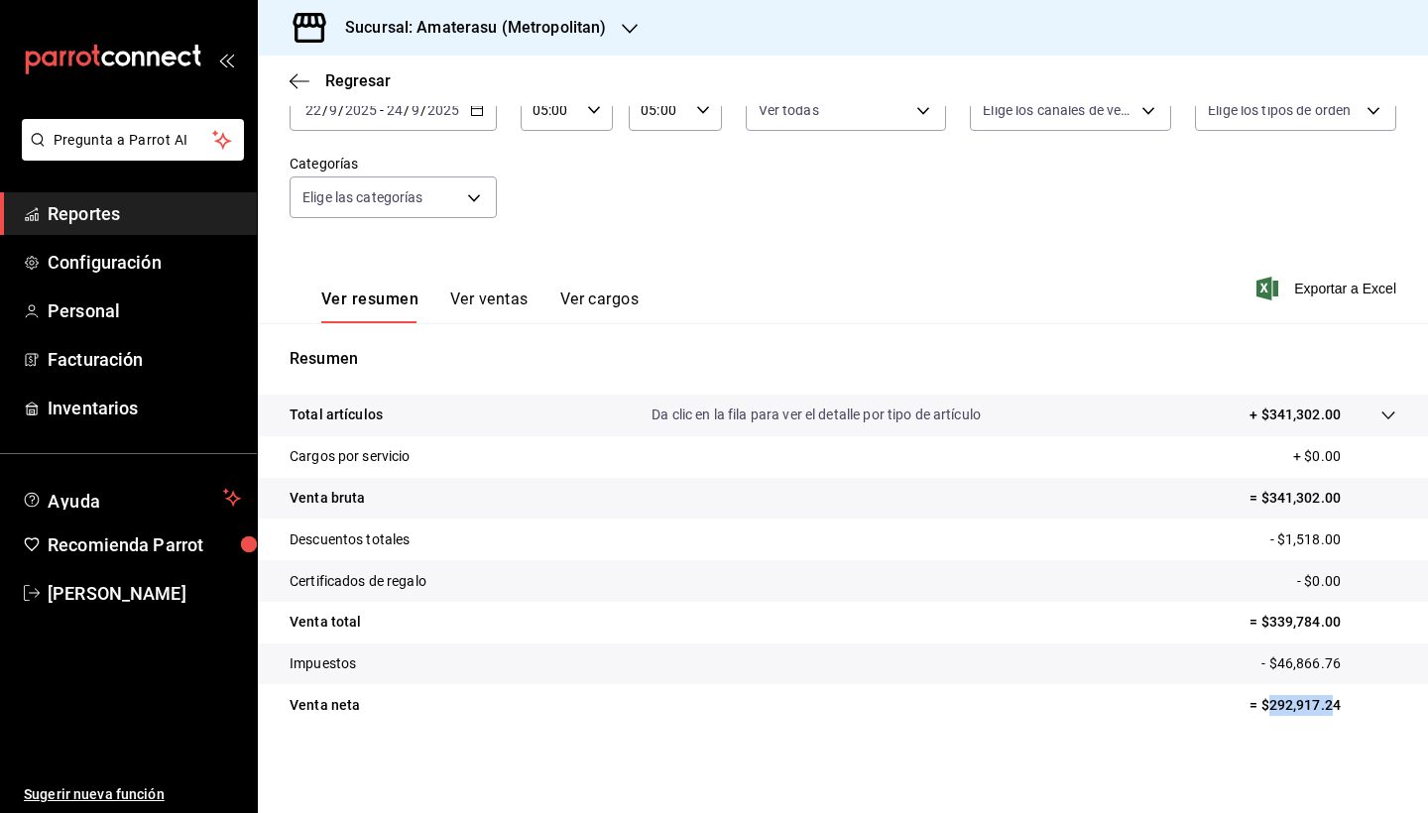
drag, startPoint x: 1257, startPoint y: 708, endPoint x: 1314, endPoint y: 709, distance: 57.5
click at [1314, 709] on p "= $292,917.24" at bounding box center [1323, 705] width 147 height 21
click at [1335, 709] on p "= $292,917.24" at bounding box center [1323, 705] width 147 height 21
drag, startPoint x: 1325, startPoint y: 709, endPoint x: 1256, endPoint y: 711, distance: 69.5
click at [1256, 711] on p "= $292,917.24" at bounding box center [1323, 705] width 147 height 21
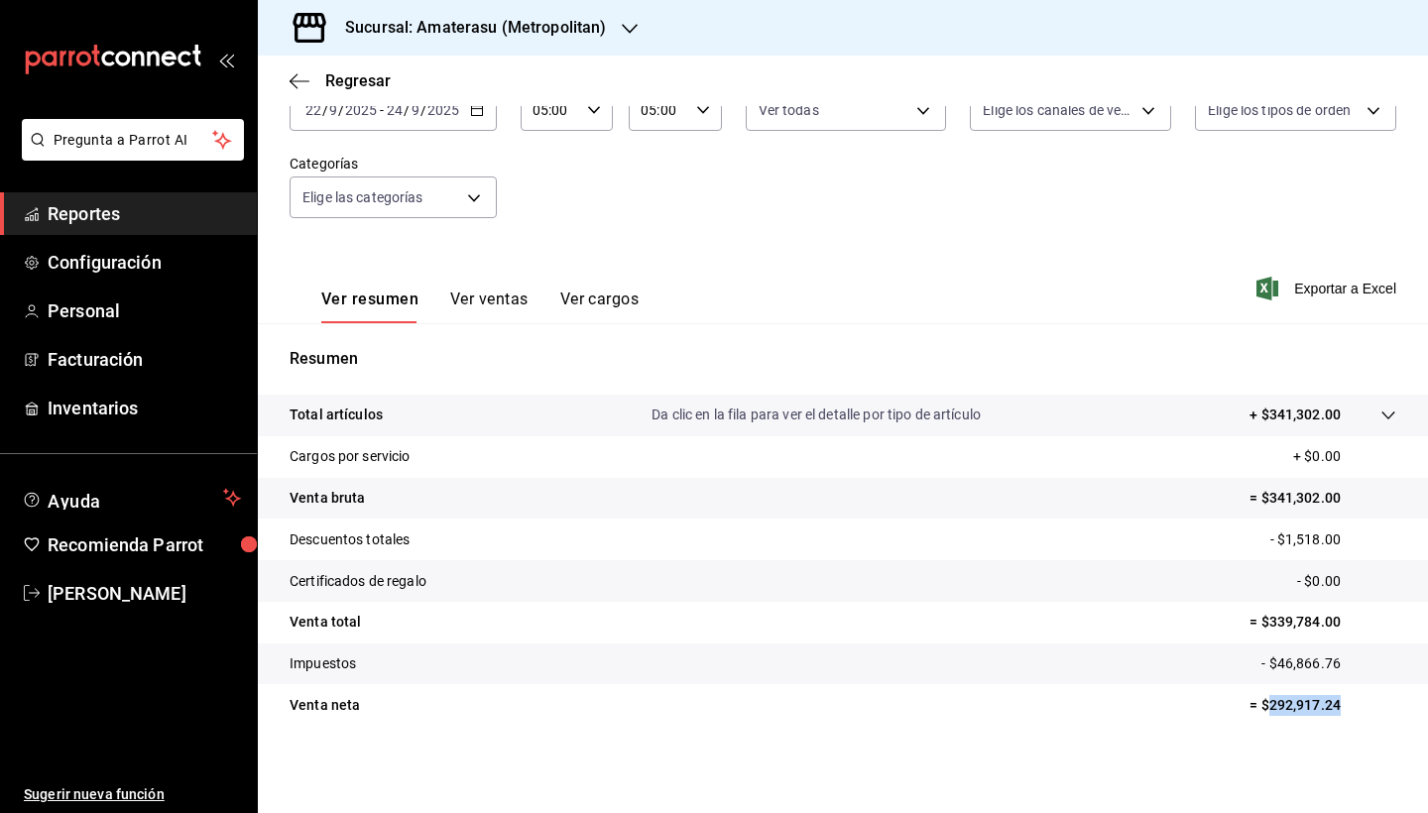
copy p "292,917.24"
